Goal: Task Accomplishment & Management: Use online tool/utility

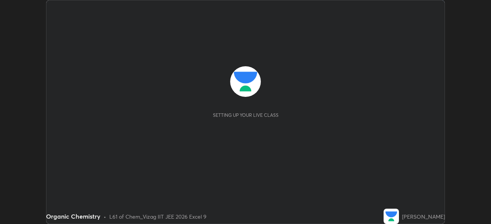
scroll to position [224, 491]
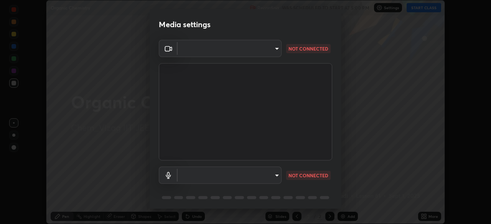
type input "0e2f1805e12930c49d18400bd61b7200eb2b8cda94a454d6733a2ad48d5fb0ad"
type input "default"
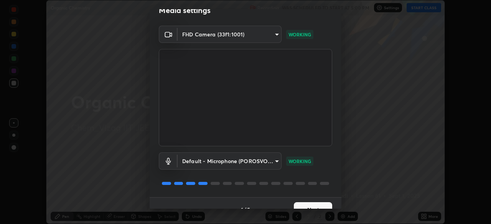
scroll to position [27, 0]
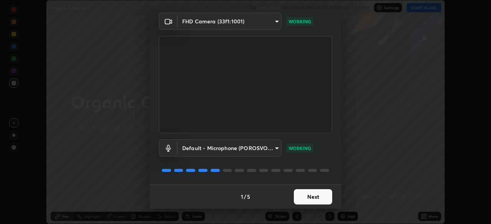
click at [320, 197] on button "Next" at bounding box center [313, 197] width 38 height 15
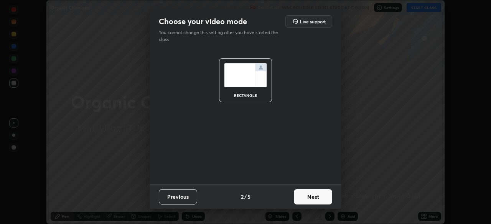
click at [319, 197] on button "Next" at bounding box center [313, 197] width 38 height 15
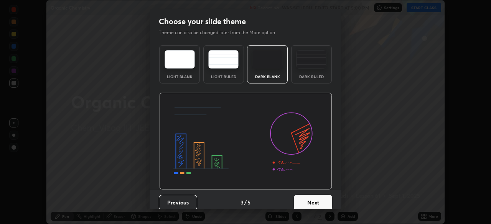
click at [315, 201] on button "Next" at bounding box center [313, 202] width 38 height 15
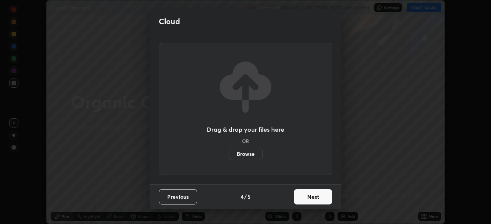
click at [316, 196] on button "Next" at bounding box center [313, 197] width 38 height 15
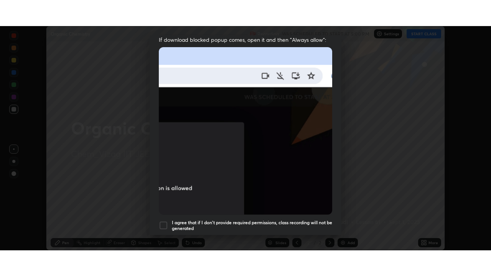
scroll to position [184, 0]
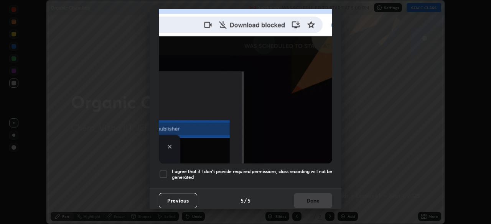
click at [160, 170] on div at bounding box center [163, 174] width 9 height 9
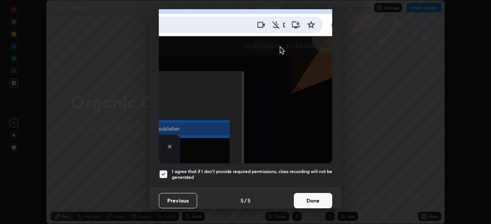
click at [313, 193] on button "Done" at bounding box center [313, 200] width 38 height 15
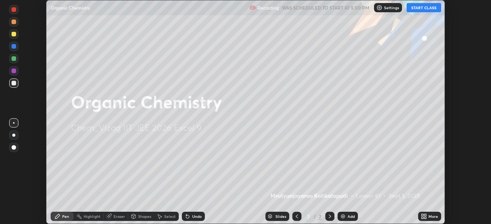
click at [349, 215] on div "Add" at bounding box center [351, 217] width 7 height 4
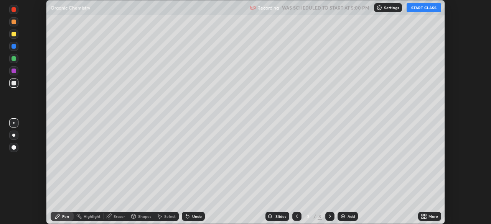
click at [429, 216] on div "More" at bounding box center [434, 217] width 10 height 4
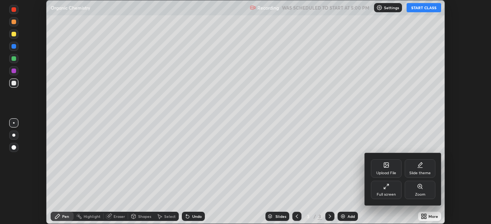
click at [387, 187] on icon at bounding box center [386, 187] width 6 height 6
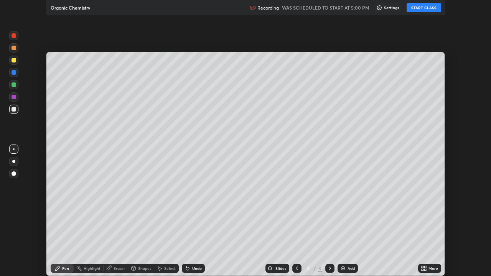
scroll to position [276, 491]
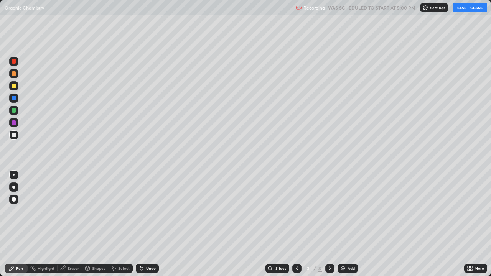
click at [467, 10] on button "START CLASS" at bounding box center [470, 7] width 35 height 9
click at [468, 7] on button "End Class" at bounding box center [471, 7] width 31 height 9
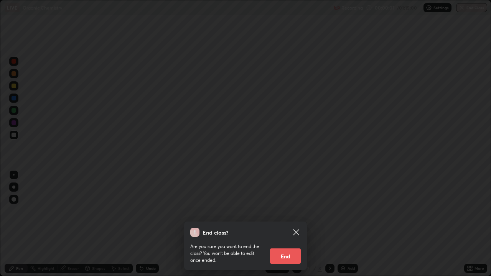
click at [464, 54] on div "End class? Are you sure you want to end the class? You won’t be able to edit on…" at bounding box center [245, 138] width 491 height 276
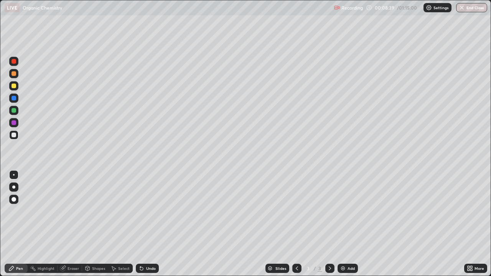
click at [351, 224] on div "Add" at bounding box center [351, 269] width 7 height 4
click at [16, 111] on div at bounding box center [13, 110] width 9 height 9
click at [14, 137] on div at bounding box center [14, 135] width 5 height 5
click at [351, 224] on div "Add" at bounding box center [348, 268] width 20 height 9
click at [73, 224] on div "Eraser" at bounding box center [70, 268] width 25 height 9
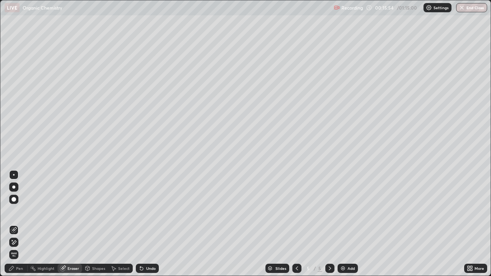
click at [18, 224] on div "Pen" at bounding box center [19, 269] width 7 height 4
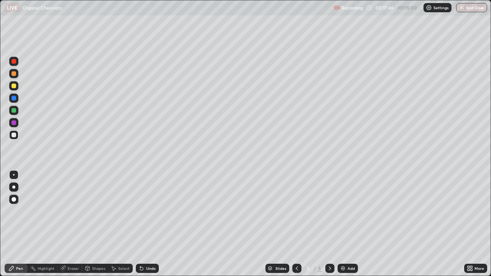
click at [72, 224] on div "Eraser" at bounding box center [74, 269] width 12 height 4
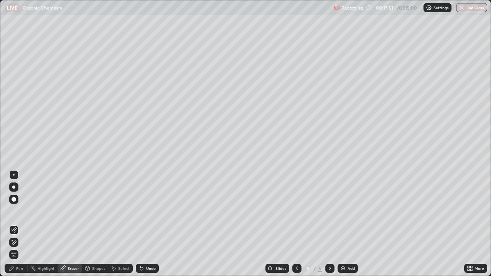
click at [15, 224] on div "Pen" at bounding box center [16, 268] width 23 height 9
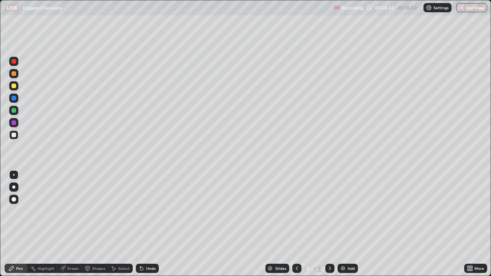
click at [351, 224] on div "Add" at bounding box center [351, 269] width 7 height 4
click at [295, 224] on div at bounding box center [296, 268] width 9 height 9
click at [329, 224] on icon at bounding box center [330, 268] width 6 height 6
click at [350, 224] on div "Add" at bounding box center [351, 269] width 7 height 4
click at [294, 224] on icon at bounding box center [297, 268] width 6 height 6
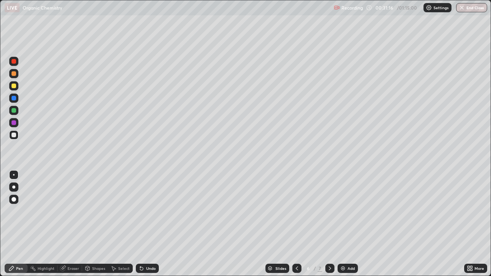
click at [351, 224] on div "Add" at bounding box center [351, 269] width 7 height 4
click at [15, 111] on div at bounding box center [14, 110] width 5 height 5
click at [15, 137] on div at bounding box center [14, 135] width 5 height 5
click at [478, 6] on button "End Class" at bounding box center [471, 7] width 31 height 9
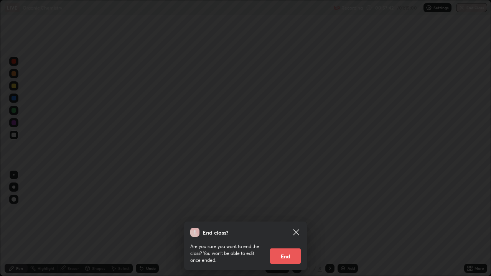
click at [293, 224] on button "End" at bounding box center [285, 256] width 31 height 15
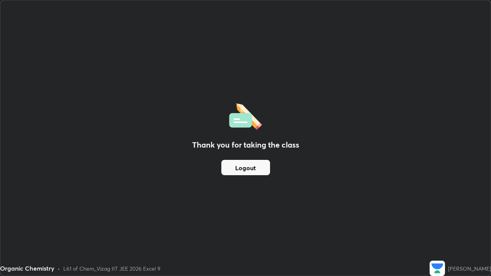
click at [261, 169] on button "Logout" at bounding box center [245, 167] width 49 height 15
